Goal: Information Seeking & Learning: Learn about a topic

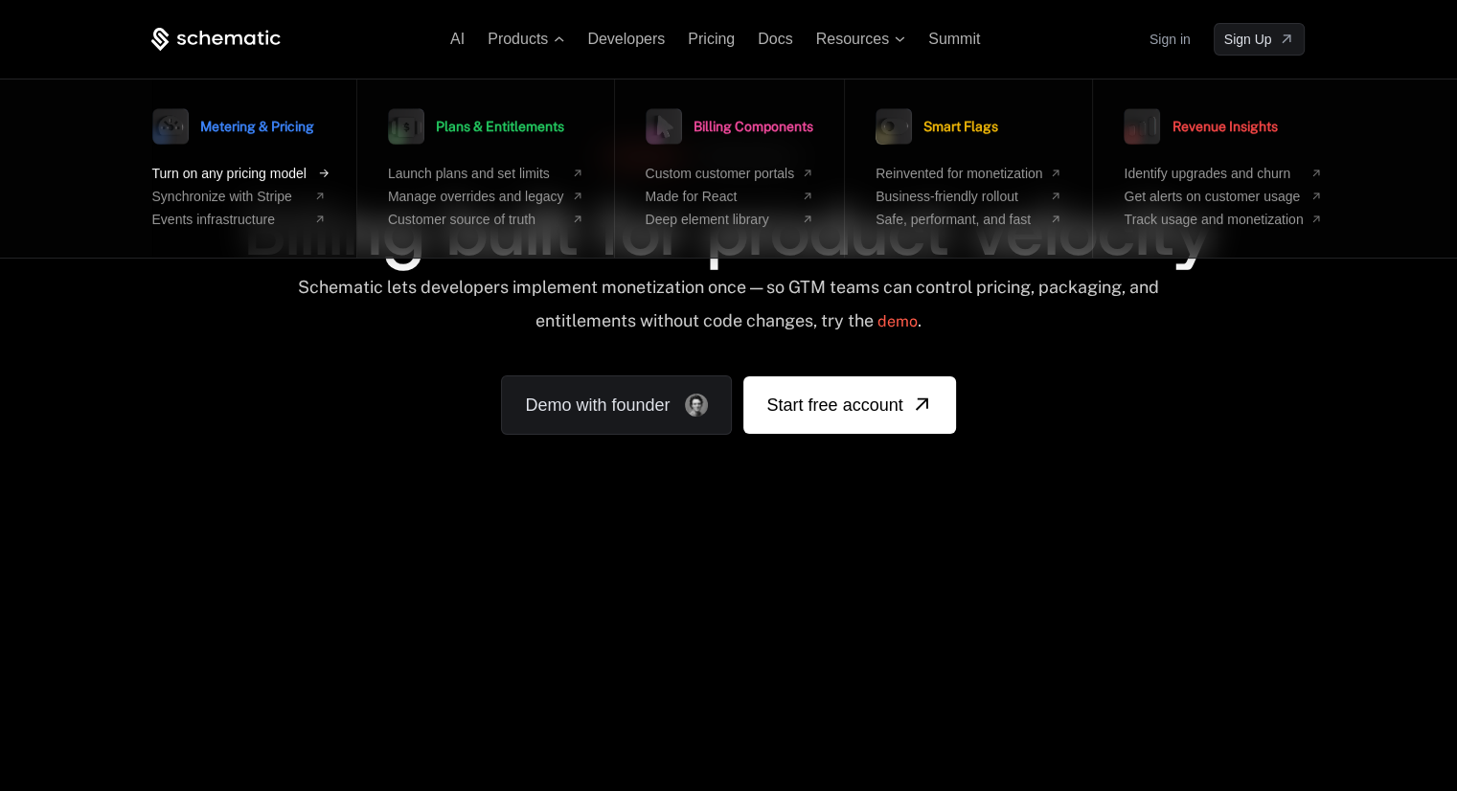
click at [328, 169] on icon at bounding box center [323, 174] width 16 height 16
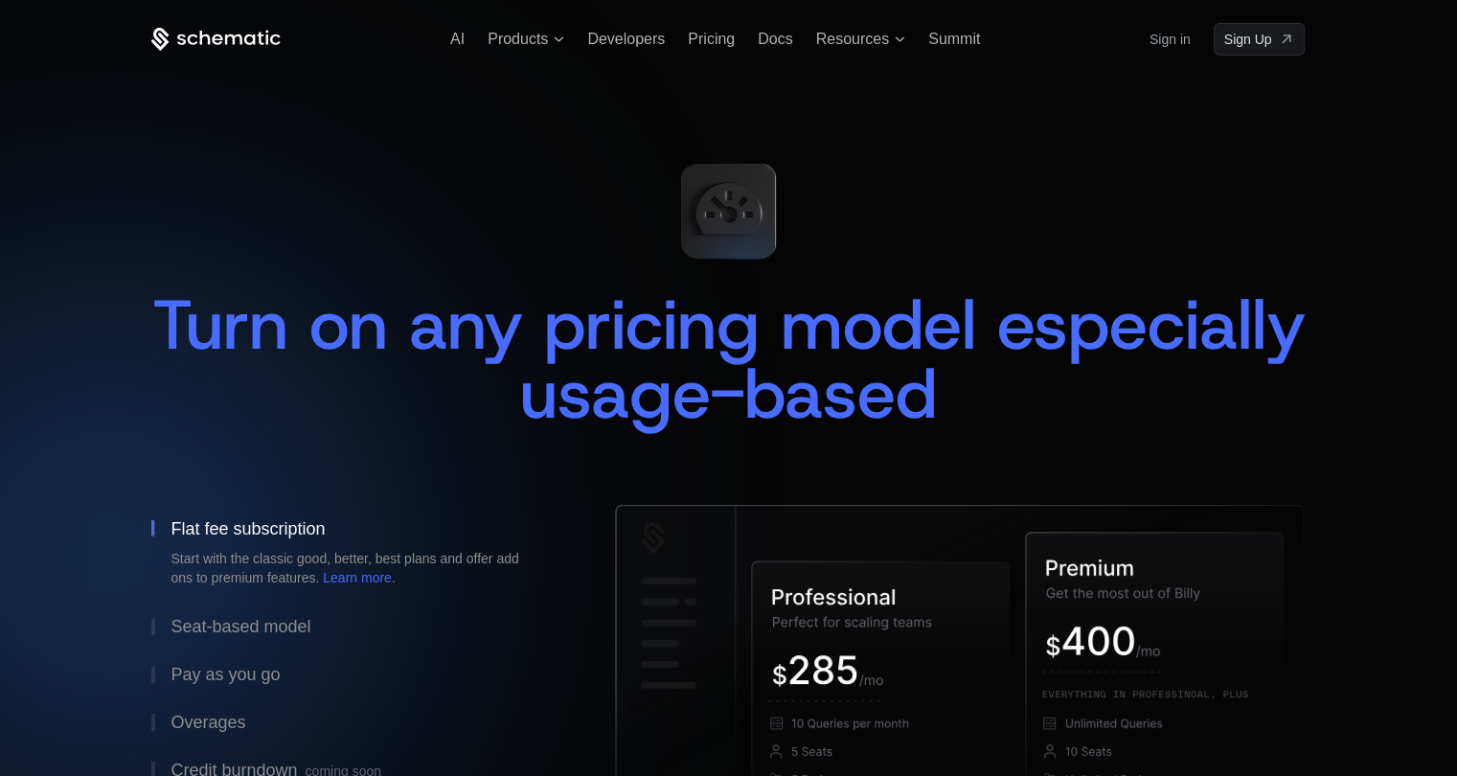
scroll to position [114, 0]
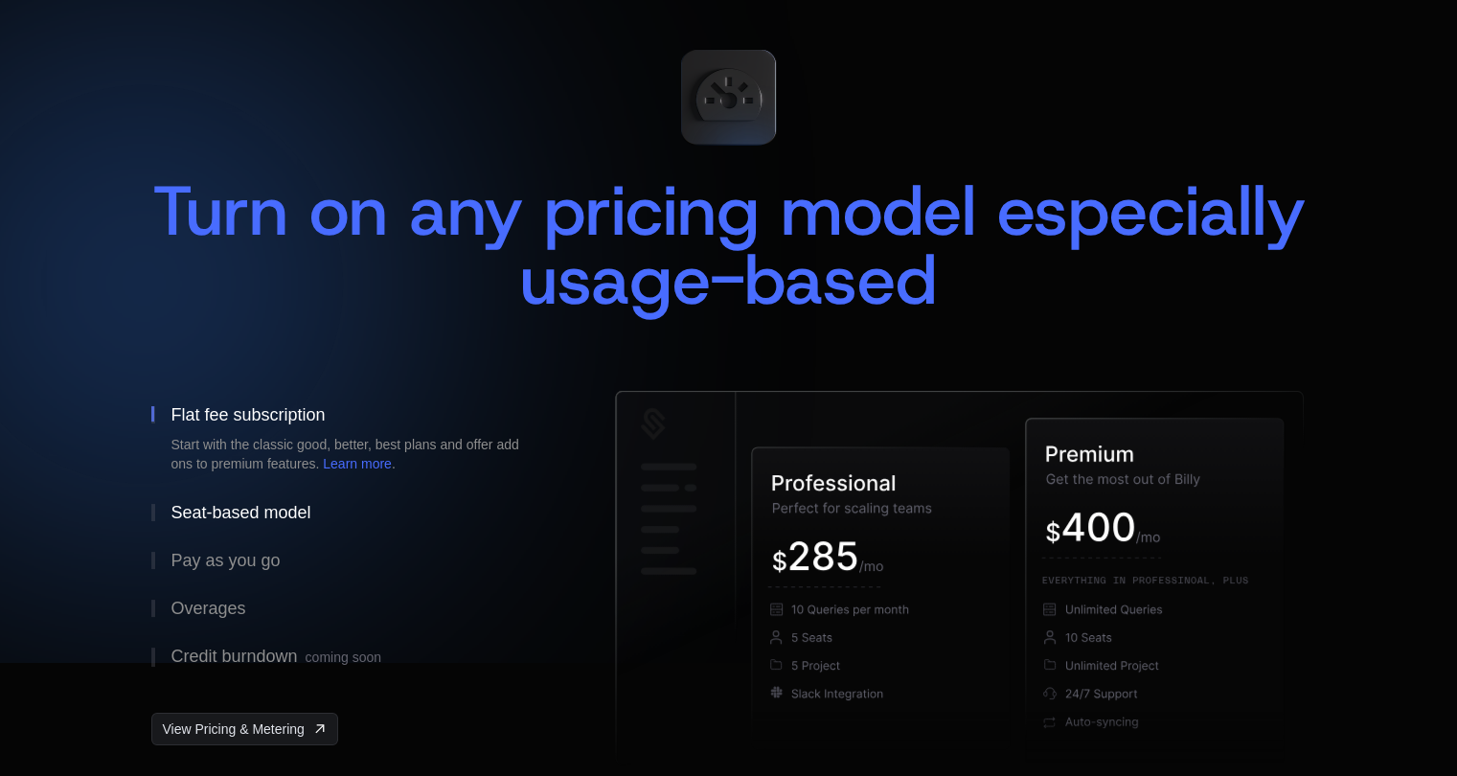
click at [249, 507] on div "Seat-based model" at bounding box center [240, 512] width 140 height 17
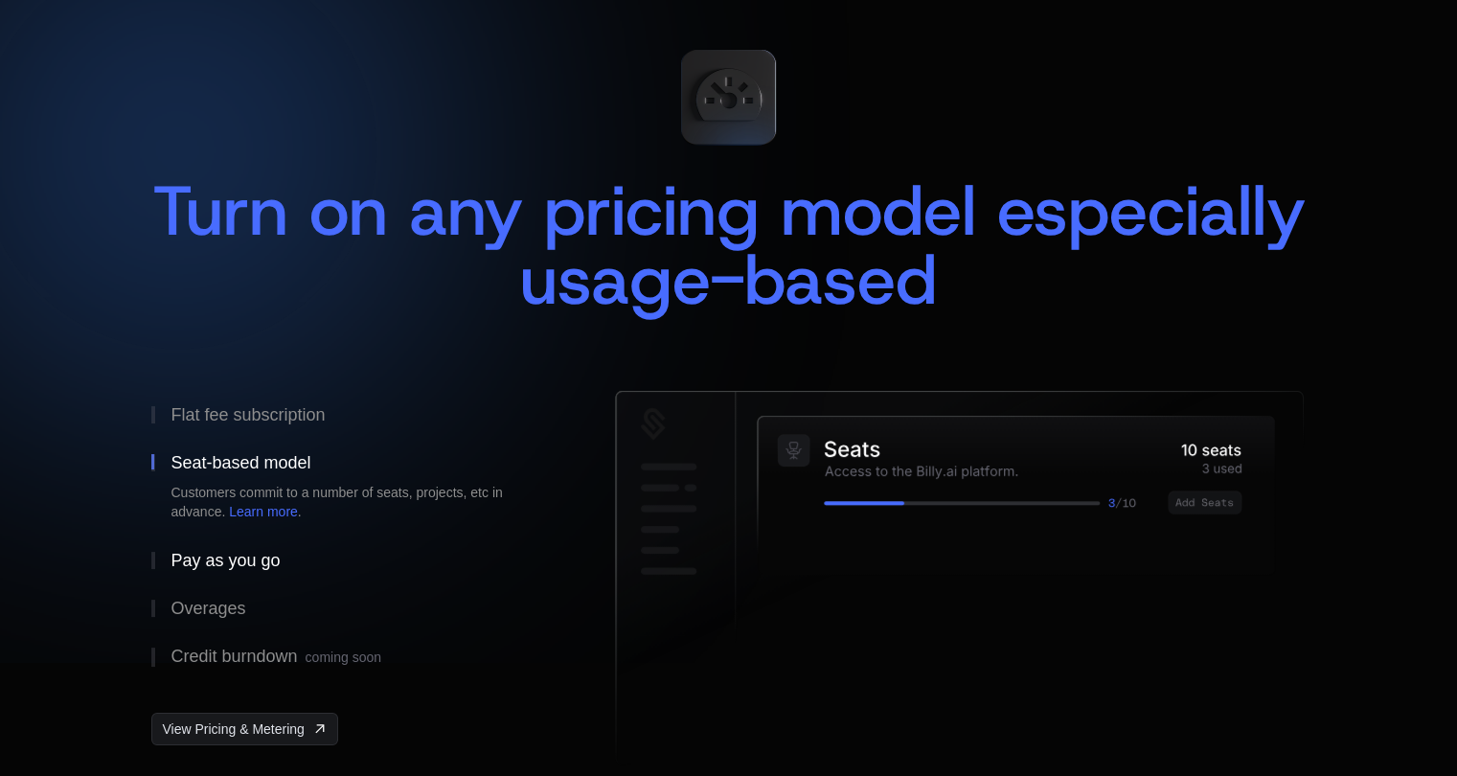
click at [276, 552] on div "Pay as you go" at bounding box center [224, 560] width 109 height 17
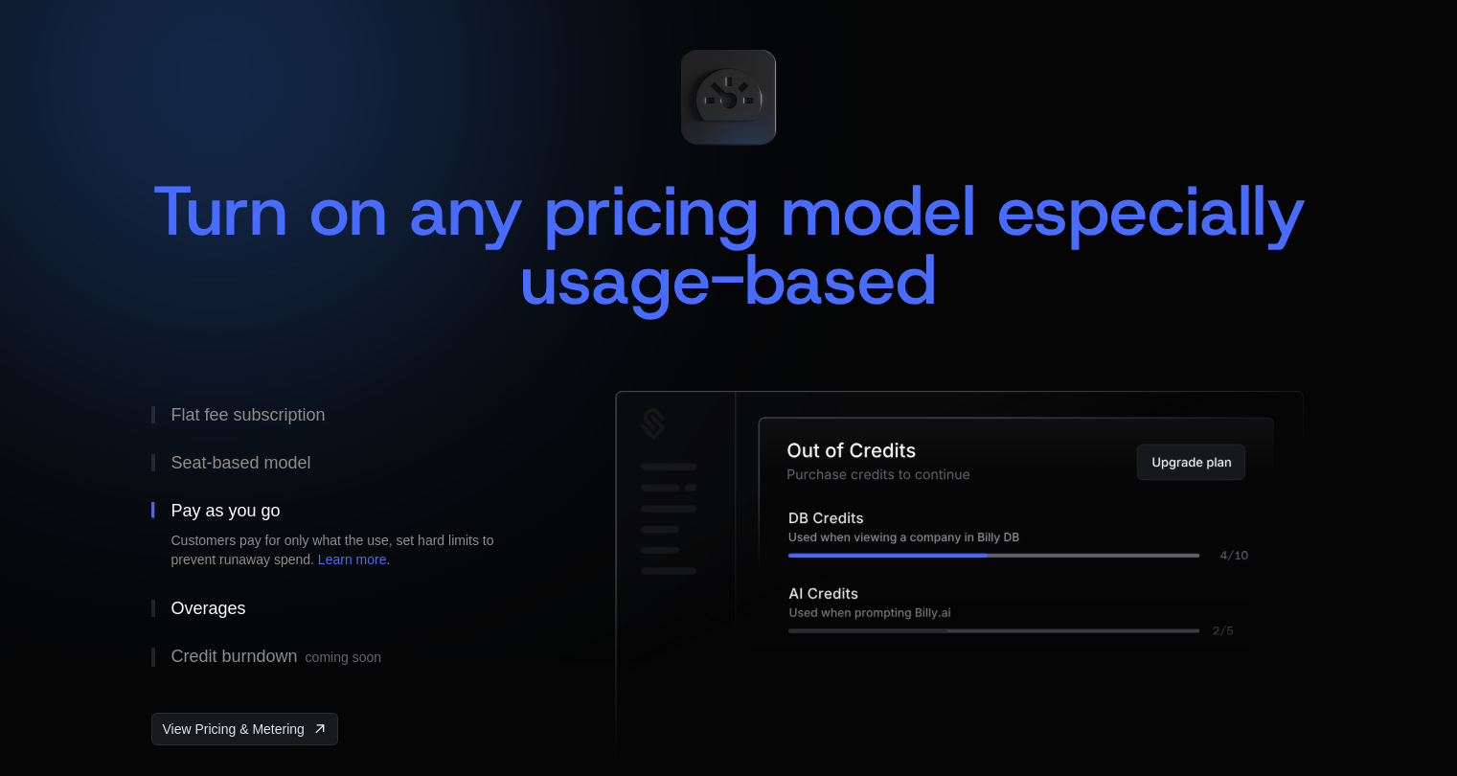
click at [291, 594] on button "Overages" at bounding box center [352, 608] width 402 height 48
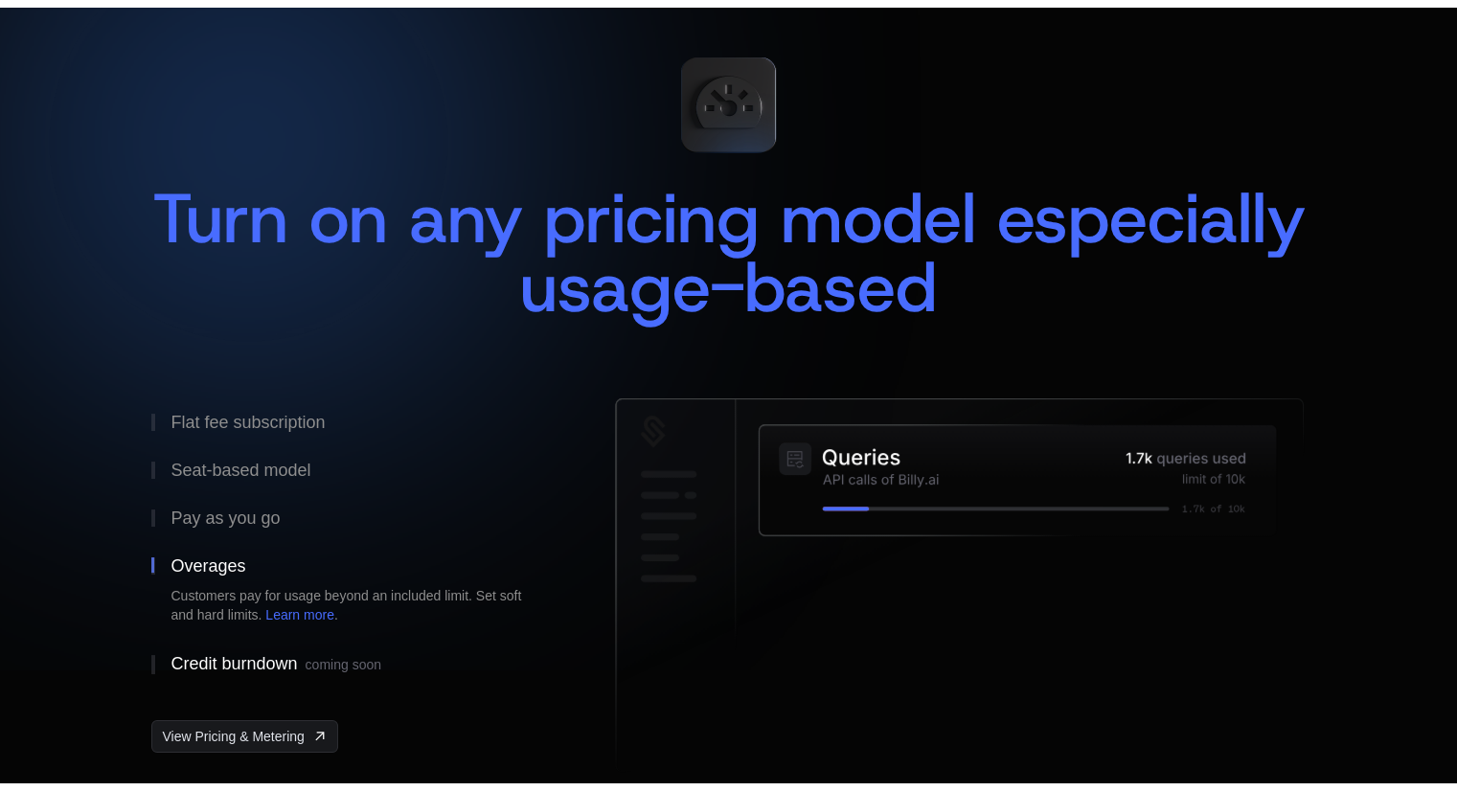
scroll to position [0, 0]
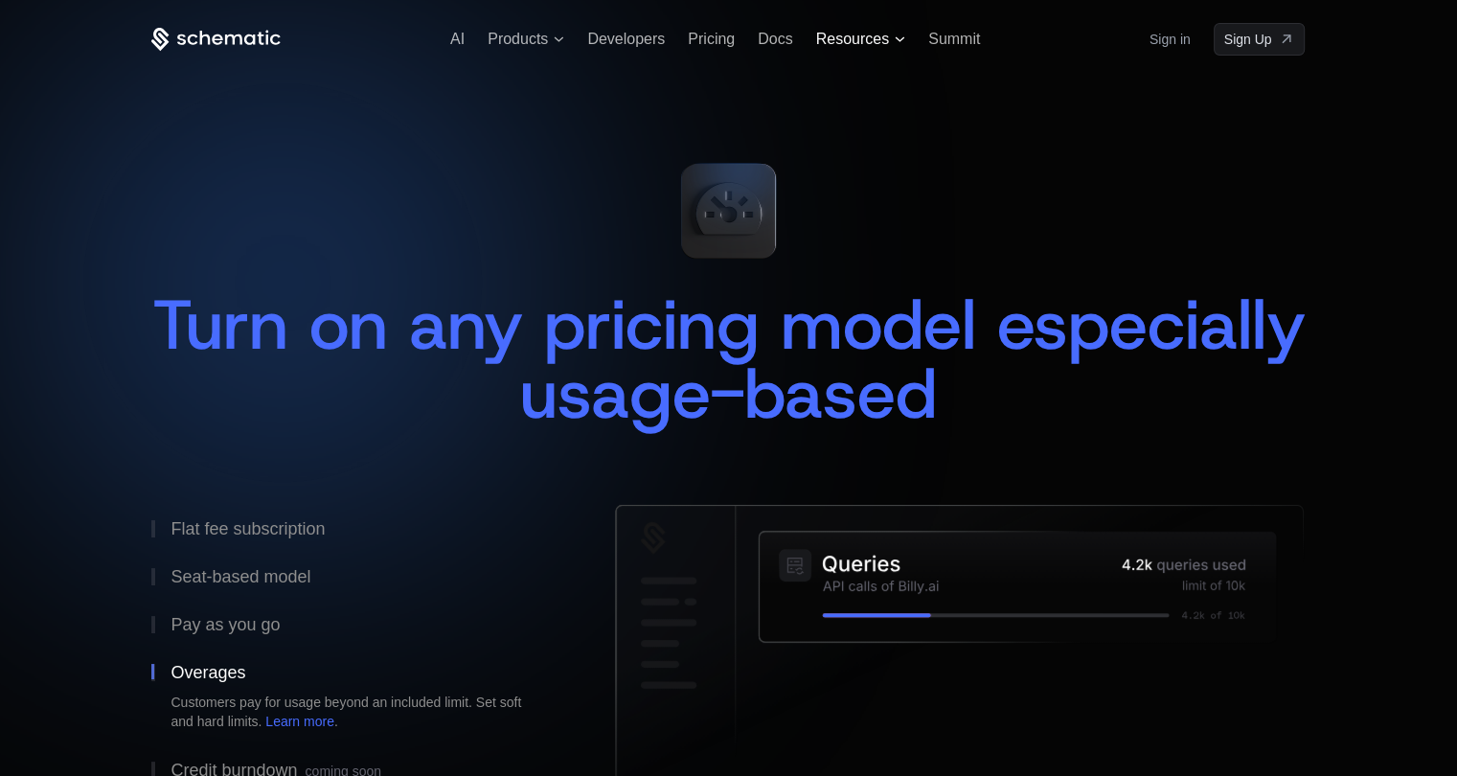
click at [863, 32] on span "Resources" at bounding box center [852, 39] width 73 height 17
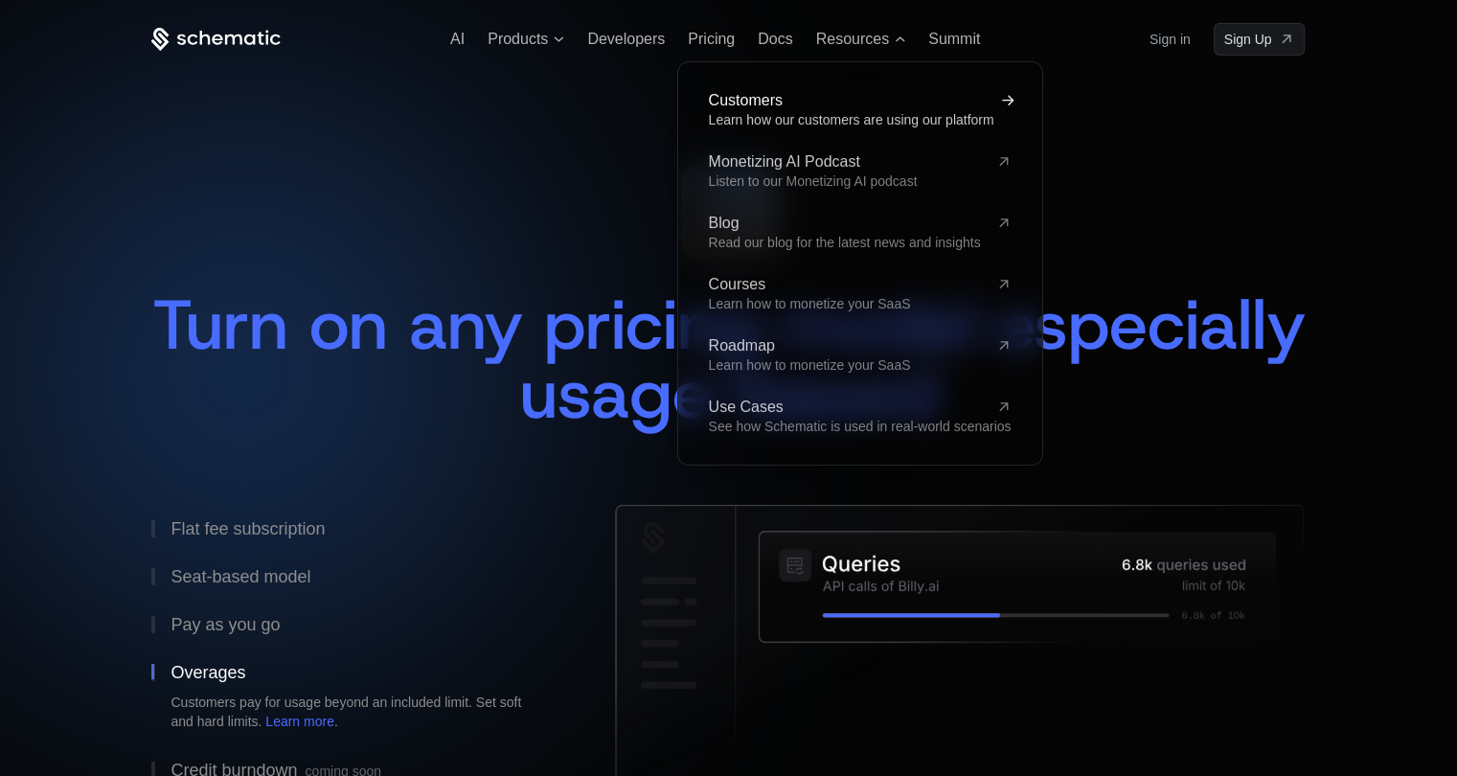
click at [791, 118] on span "Learn how our customers are using our platform" at bounding box center [850, 119] width 285 height 15
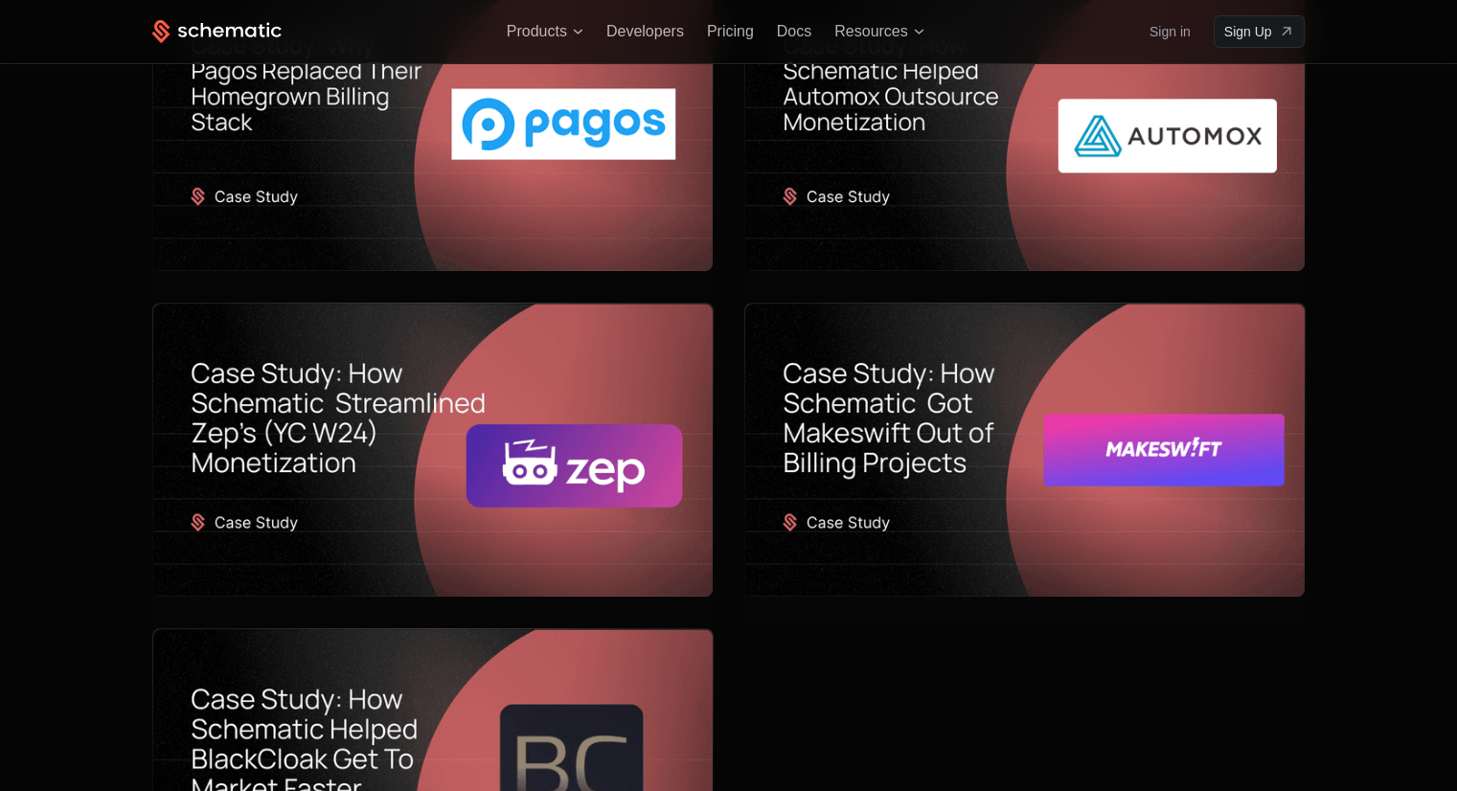
scroll to position [1124, 0]
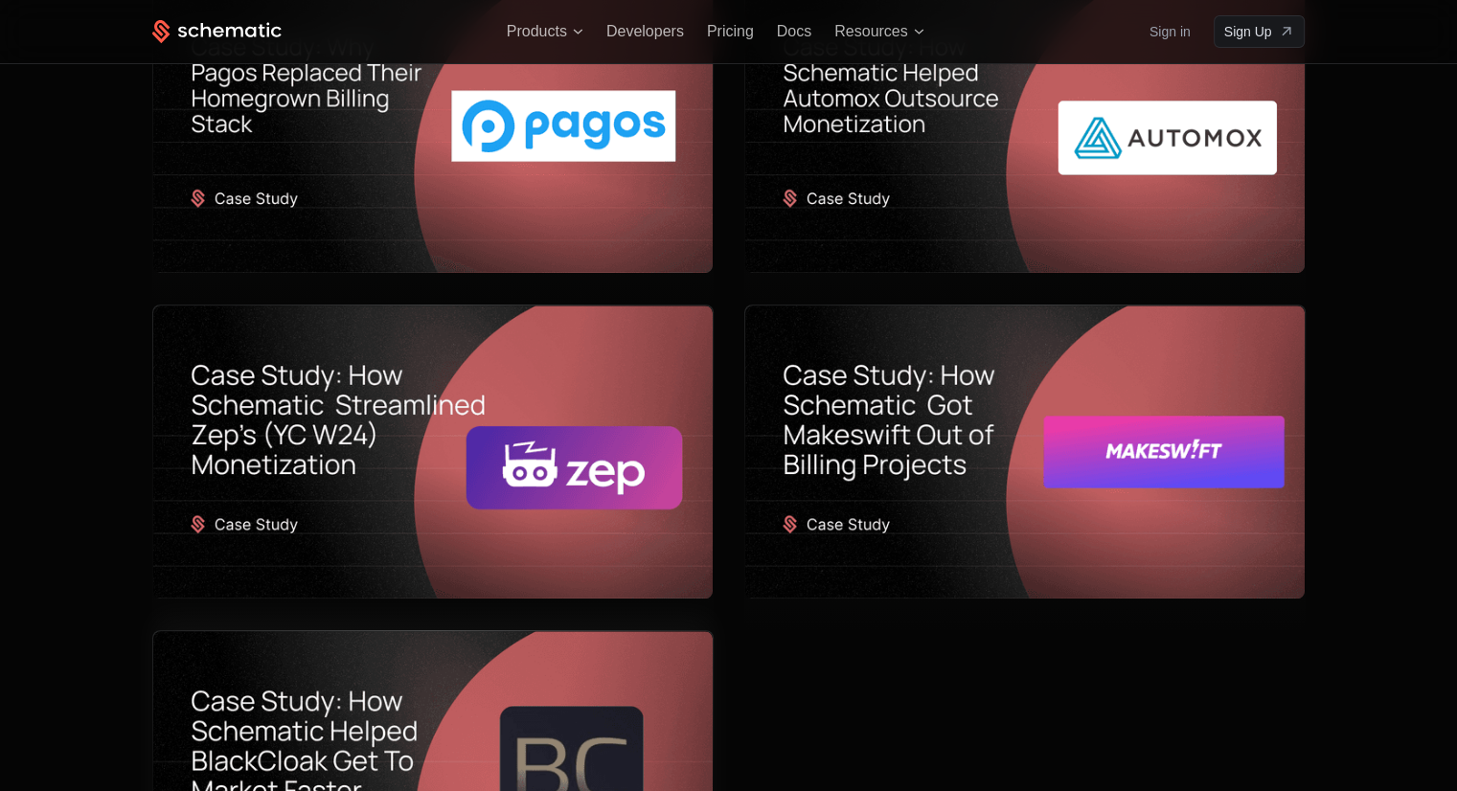
click at [433, 631] on img at bounding box center [432, 778] width 559 height 294
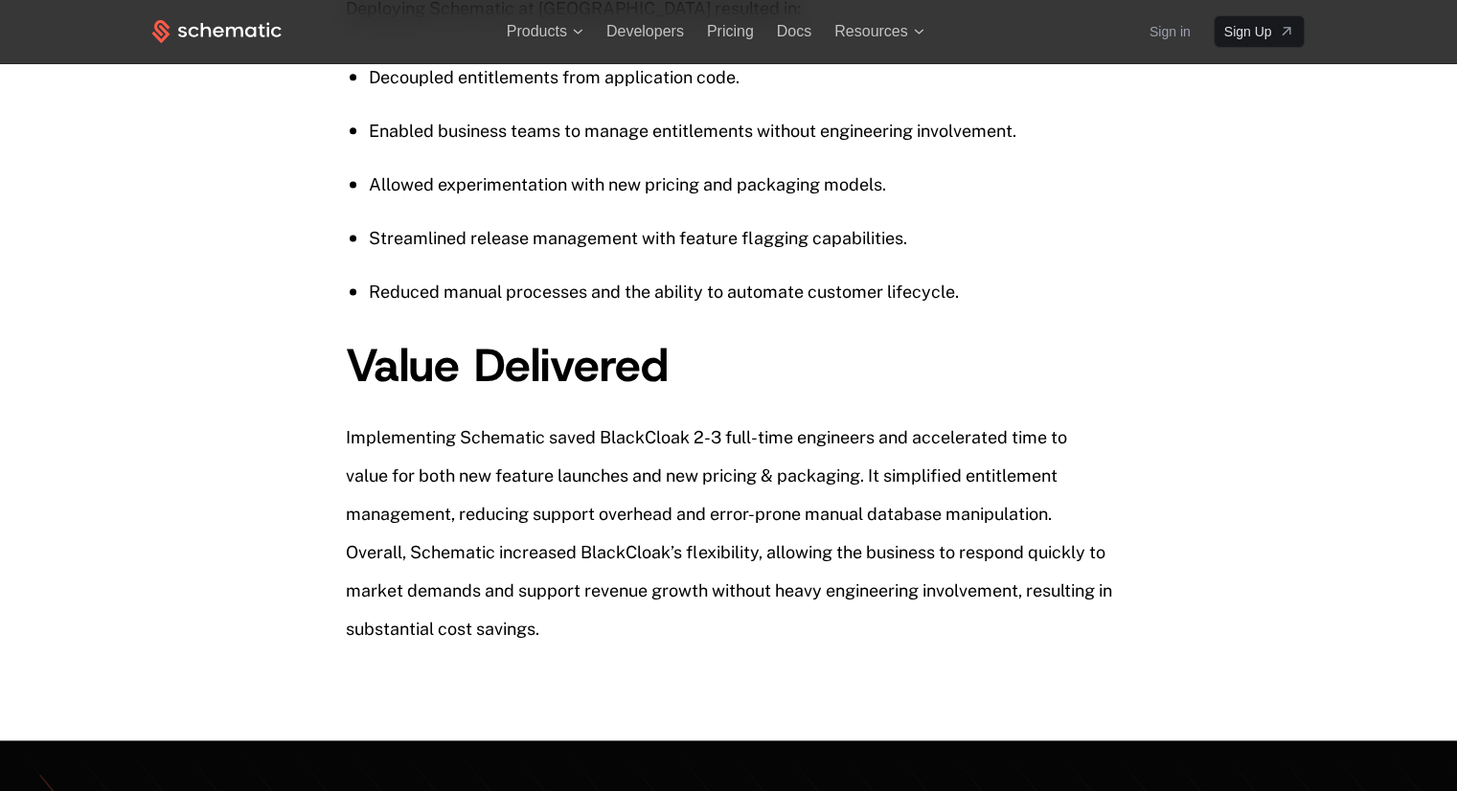
scroll to position [2551, 0]
click at [511, 31] on span "Products" at bounding box center [537, 31] width 60 height 17
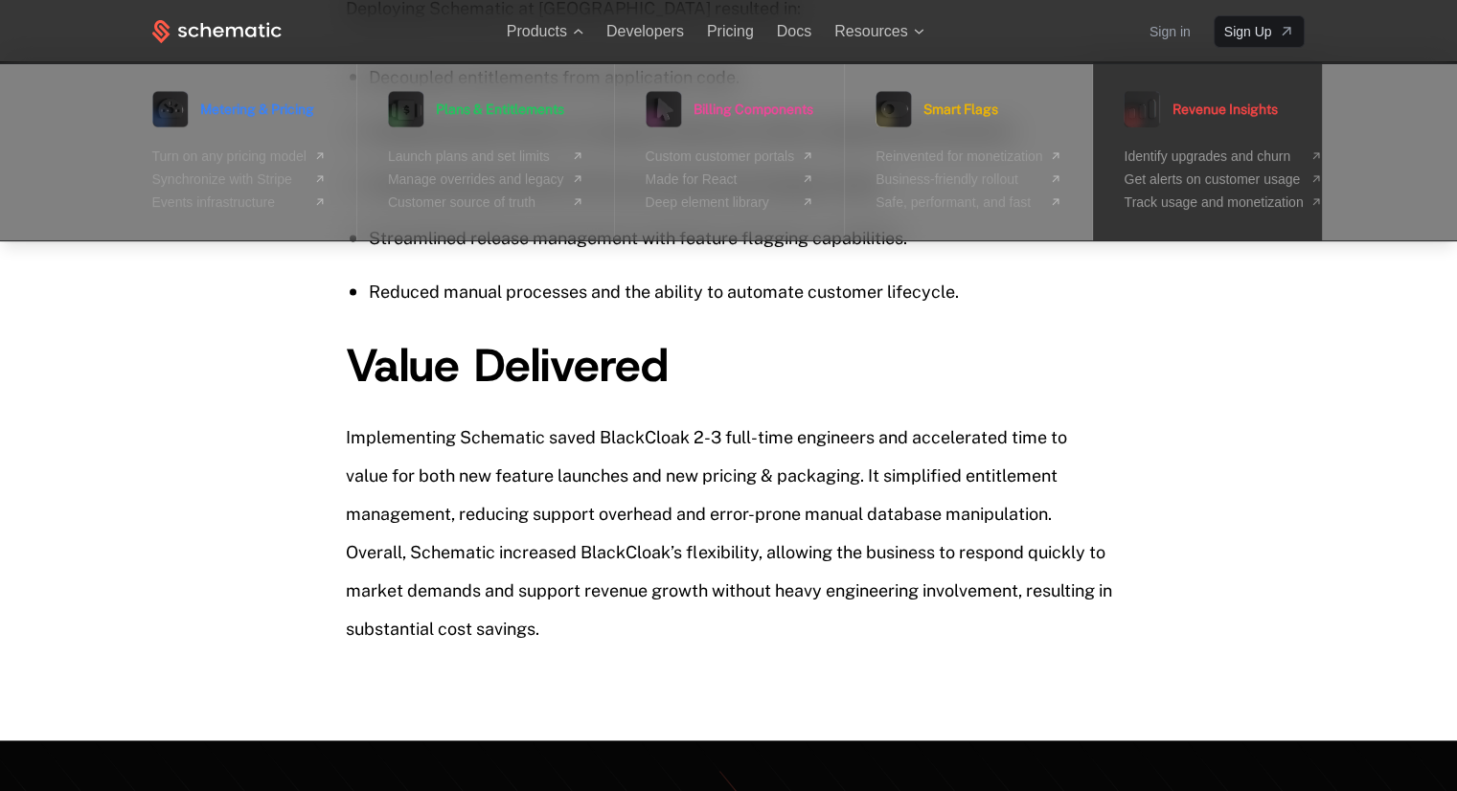
click at [1253, 108] on span "Revenue Insights" at bounding box center [1223, 108] width 105 height 13
